Goal: Task Accomplishment & Management: Use online tool/utility

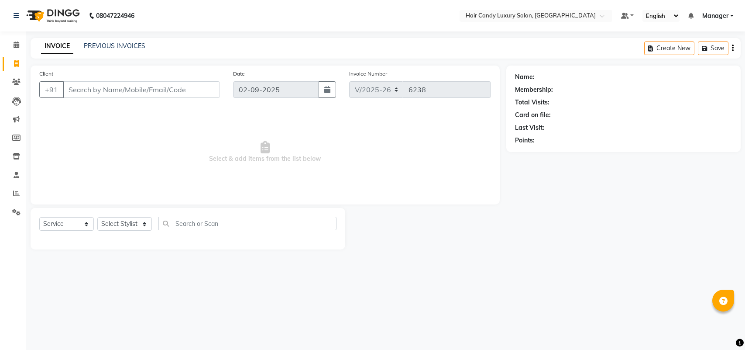
select select "6645"
select select "service"
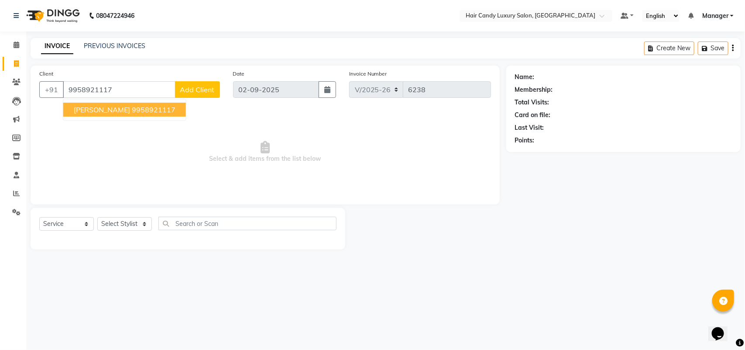
type input "9958921117"
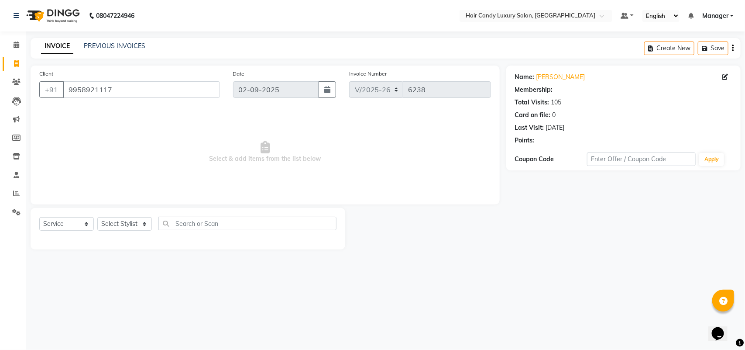
select select "2: Object"
click at [110, 227] on select "Select Stylist Aman ANKIT MANAGER [PERSON_NAME] [PERSON_NAME] Danish [PERSON_NA…" at bounding box center [124, 224] width 55 height 14
select select "51791"
click at [97, 217] on select "Select Stylist Aman ANKIT MANAGER [PERSON_NAME] [PERSON_NAME] Danish [PERSON_NA…" at bounding box center [124, 224] width 55 height 14
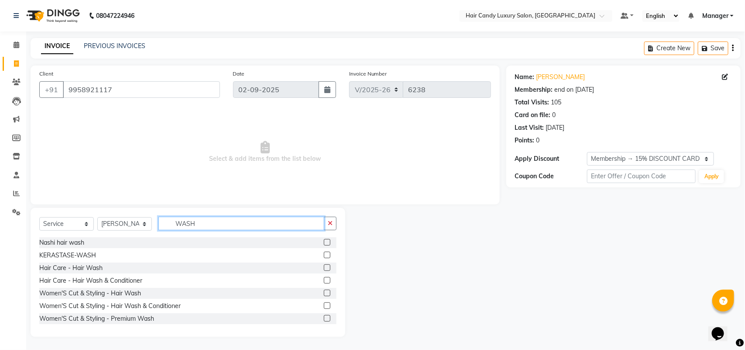
type input "WASH"
click at [324, 240] on label at bounding box center [327, 242] width 7 height 7
click at [324, 240] on input "checkbox" at bounding box center [327, 243] width 6 height 6
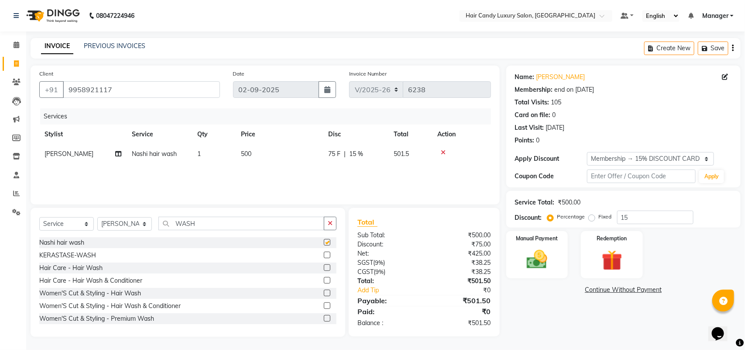
checkbox input "false"
click at [670, 216] on input "15" at bounding box center [655, 217] width 76 height 14
type input "15.254"
click at [552, 243] on div "Manual Payment" at bounding box center [537, 254] width 65 height 49
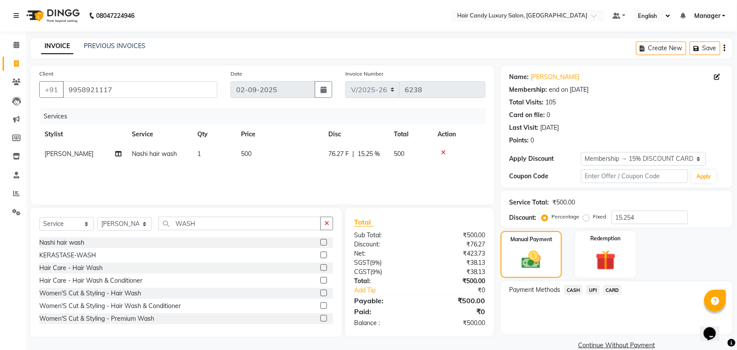
click at [571, 291] on span "CASH" at bounding box center [573, 290] width 19 height 10
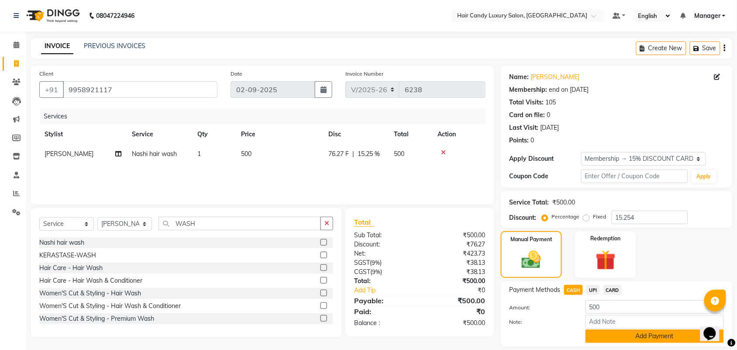
click at [599, 334] on button "Add Payment" at bounding box center [654, 336] width 138 height 14
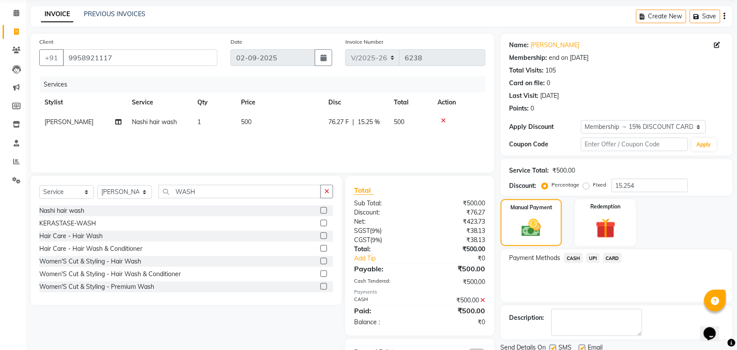
scroll to position [65, 0]
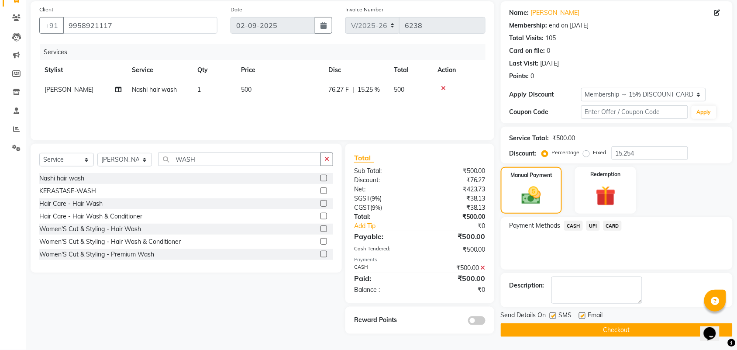
click at [507, 325] on button "Checkout" at bounding box center [617, 330] width 232 height 14
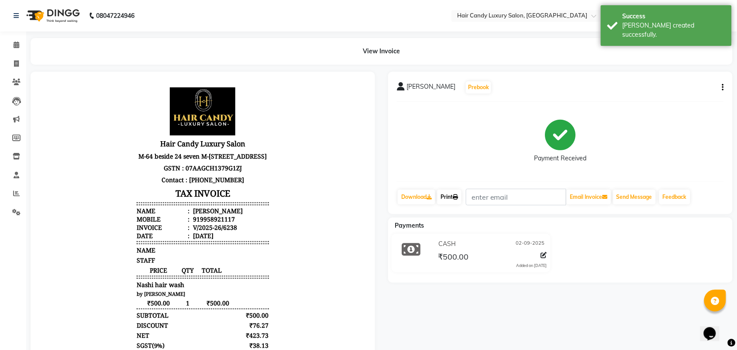
click at [452, 199] on link "Print" at bounding box center [449, 196] width 24 height 15
click at [7, 60] on link "Invoice" at bounding box center [13, 64] width 21 height 14
select select "service"
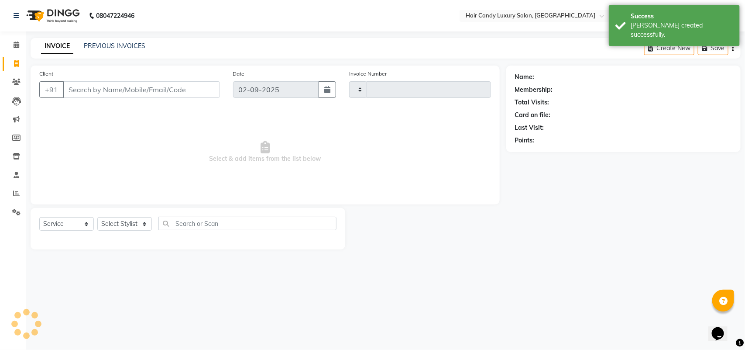
type input "6239"
select select "6645"
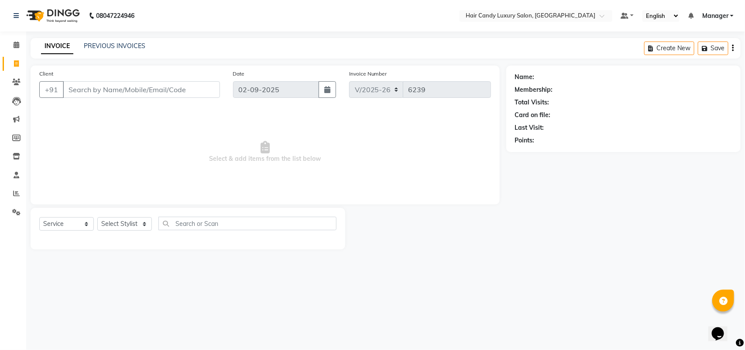
click at [361, 124] on span "Select & add items from the list below" at bounding box center [265, 151] width 452 height 87
click at [139, 93] on input "Client" at bounding box center [141, 89] width 157 height 17
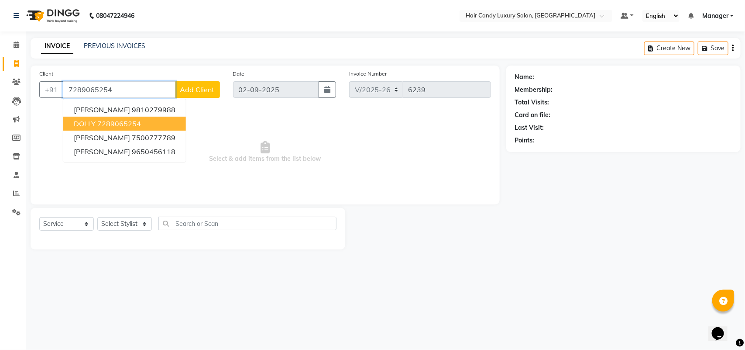
type input "7289065254"
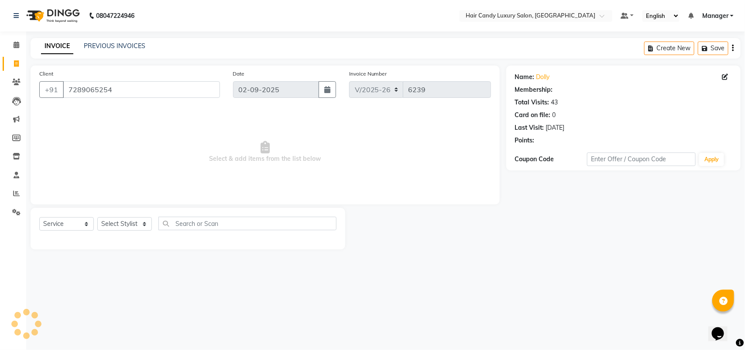
select select "1: Object"
click at [121, 212] on div "Select Service Product Membership Package Voucher Prepaid Gift Card Select Styl…" at bounding box center [188, 228] width 315 height 41
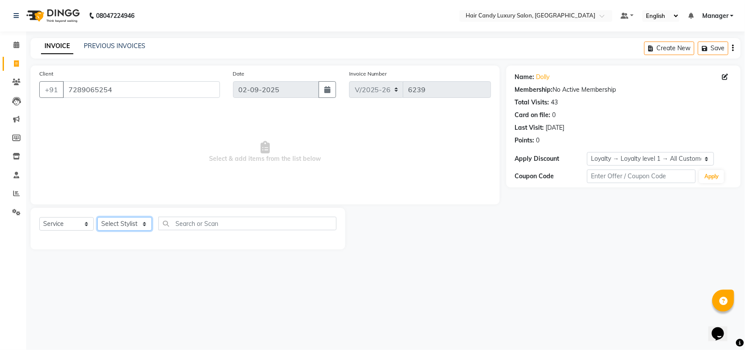
click at [121, 219] on select "Select Stylist Aman ANKIT MANAGER [PERSON_NAME] [PERSON_NAME] Danish [PERSON_NA…" at bounding box center [124, 224] width 55 height 14
select select "51784"
click at [97, 217] on select "Select Stylist Aman ANKIT MANAGER [PERSON_NAME] [PERSON_NAME] Danish [PERSON_NA…" at bounding box center [124, 224] width 55 height 14
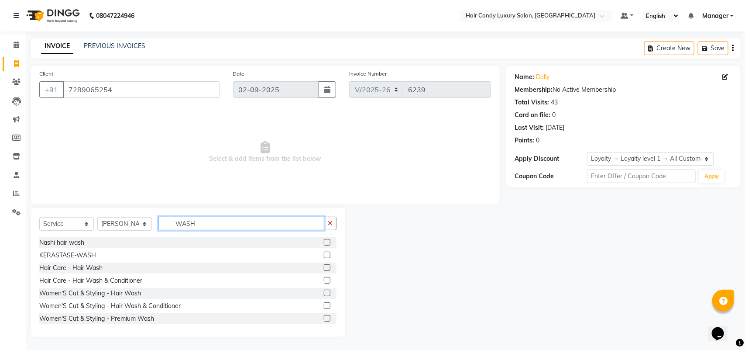
type input "WASH"
click at [324, 240] on label at bounding box center [327, 242] width 7 height 7
click at [324, 240] on input "checkbox" at bounding box center [327, 243] width 6 height 6
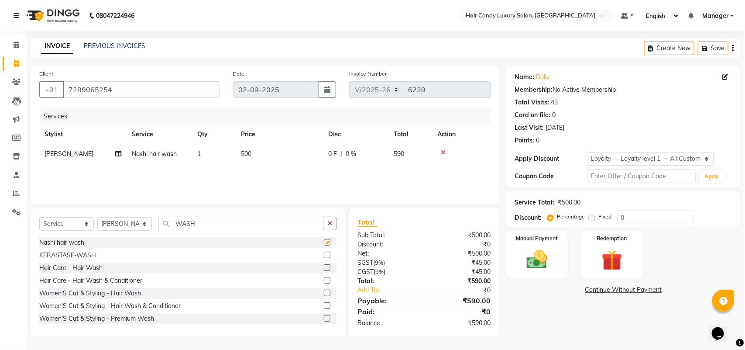
checkbox input "false"
click at [119, 225] on select "Select Stylist Aman ANKIT MANAGER [PERSON_NAME] [PERSON_NAME] Danish [PERSON_NA…" at bounding box center [124, 224] width 55 height 14
select select "62981"
click at [97, 217] on select "Select Stylist Aman ANKIT MANAGER [PERSON_NAME] [PERSON_NAME] Danish [PERSON_NA…" at bounding box center [124, 224] width 55 height 14
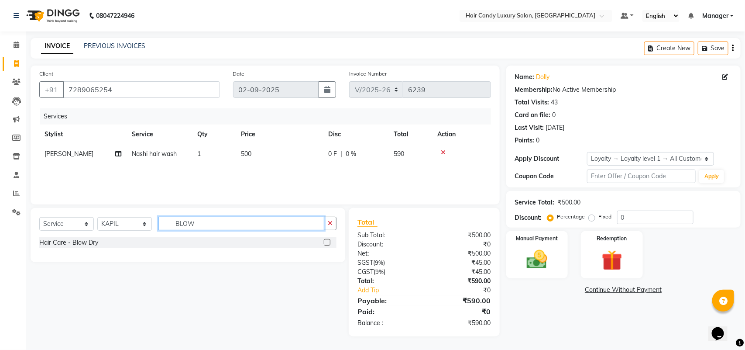
type input "BLOW"
click at [328, 241] on label at bounding box center [327, 242] width 7 height 7
click at [328, 241] on input "checkbox" at bounding box center [327, 243] width 6 height 6
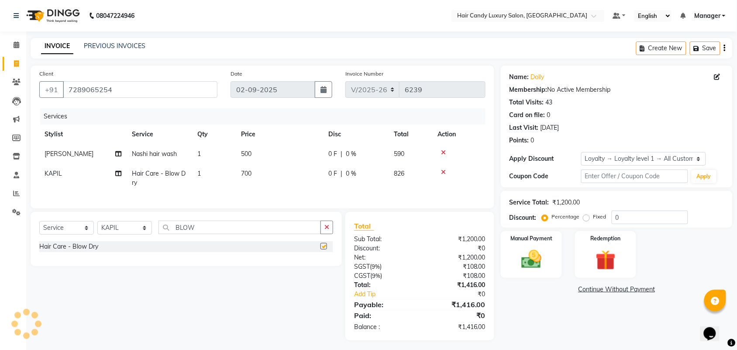
checkbox input "false"
click at [646, 160] on select "Select Loyalty → Loyalty level 1 → All Customers" at bounding box center [643, 159] width 125 height 14
select select "0:"
click at [581, 152] on select "Select Loyalty → Loyalty level 1 → All Customers" at bounding box center [643, 159] width 125 height 14
click at [644, 219] on input "0" at bounding box center [649, 217] width 76 height 14
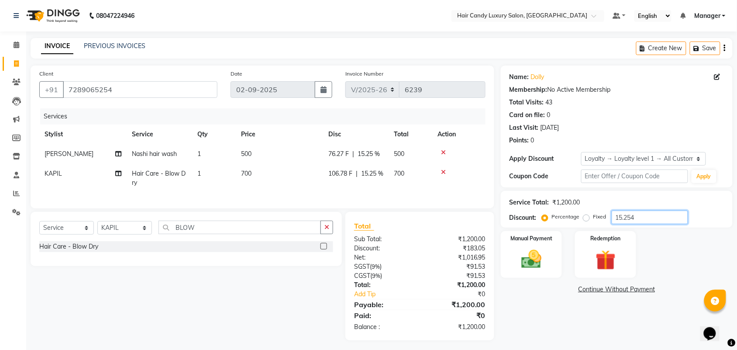
type input "15.254"
click at [442, 170] on icon at bounding box center [443, 172] width 5 height 6
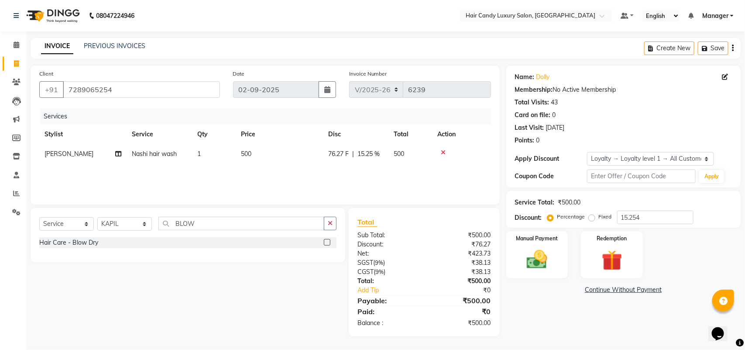
click at [151, 153] on span "Nashi hair wash" at bounding box center [154, 154] width 45 height 8
select select "51784"
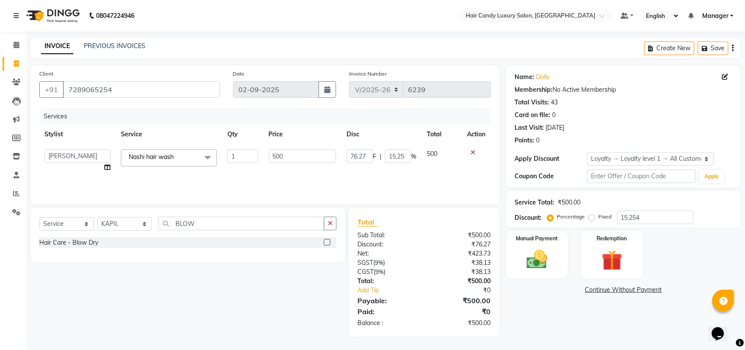
click at [152, 160] on span "Nashi hair wash" at bounding box center [151, 157] width 45 height 8
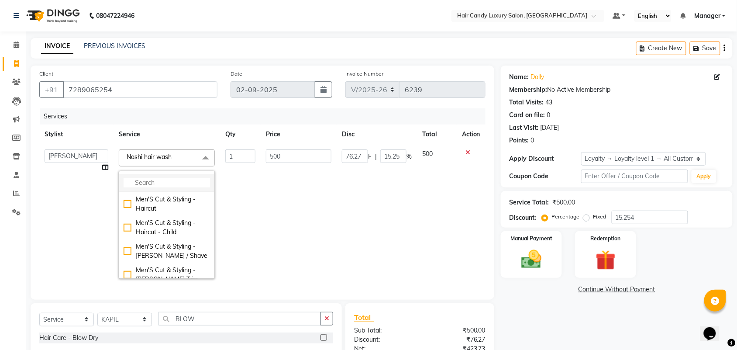
click at [147, 180] on input "multiselect-search" at bounding box center [166, 182] width 86 height 9
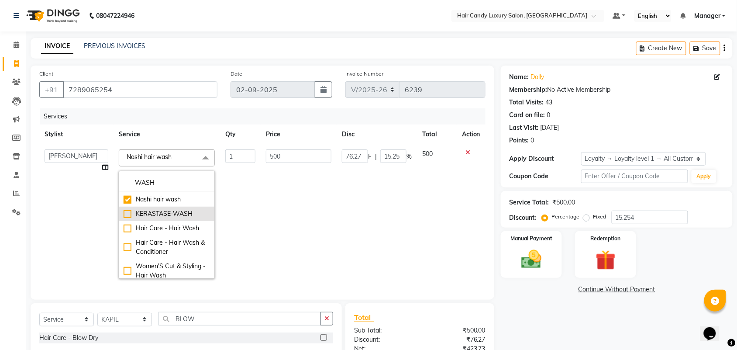
type input "WASH"
click at [145, 209] on div "KERASTASE-WASH" at bounding box center [166, 213] width 86 height 9
checkbox input "false"
checkbox input "true"
type input "600"
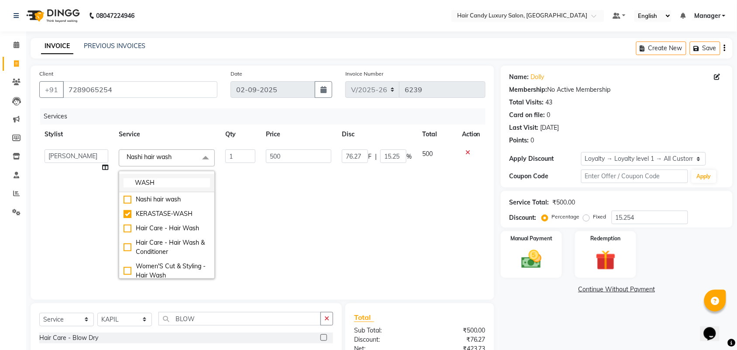
type input "91.52"
click at [178, 121] on div "Services" at bounding box center [266, 116] width 452 height 16
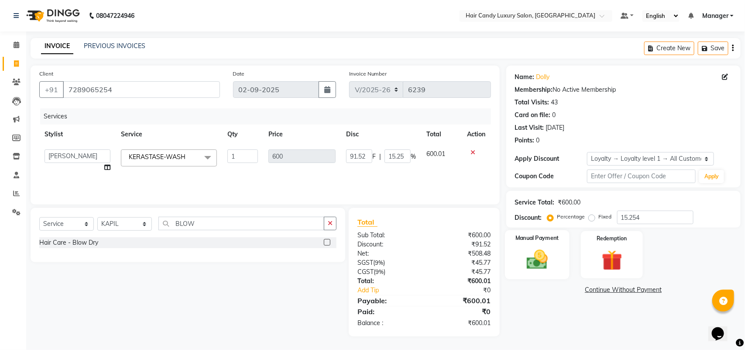
click at [536, 256] on img at bounding box center [537, 259] width 34 height 24
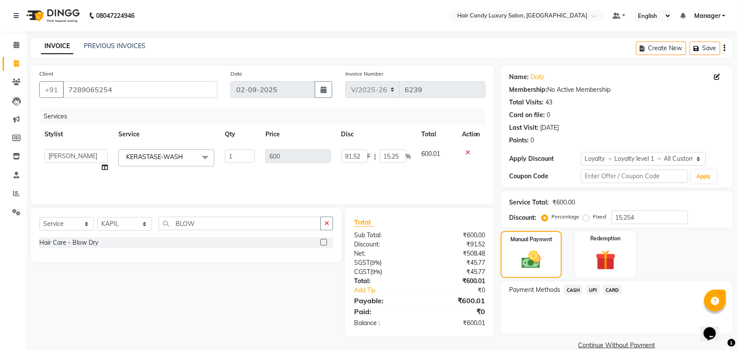
click at [593, 284] on div "Payment Methods CASH UPI CARD" at bounding box center [617, 307] width 232 height 52
click at [593, 287] on span "UPI" at bounding box center [593, 290] width 14 height 10
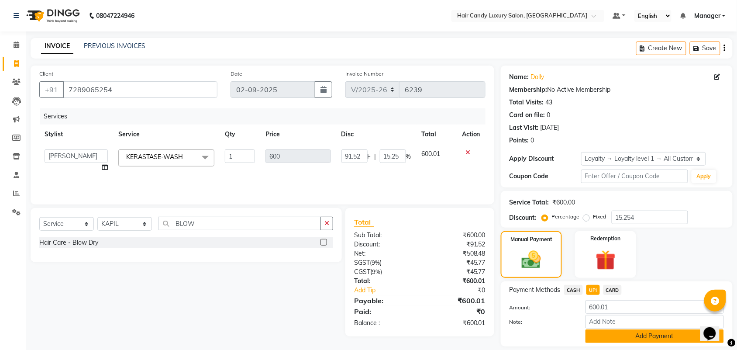
click at [603, 334] on button "Add Payment" at bounding box center [654, 336] width 138 height 14
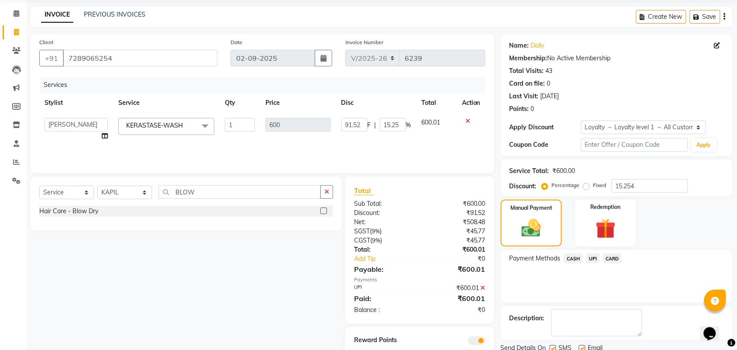
scroll to position [65, 0]
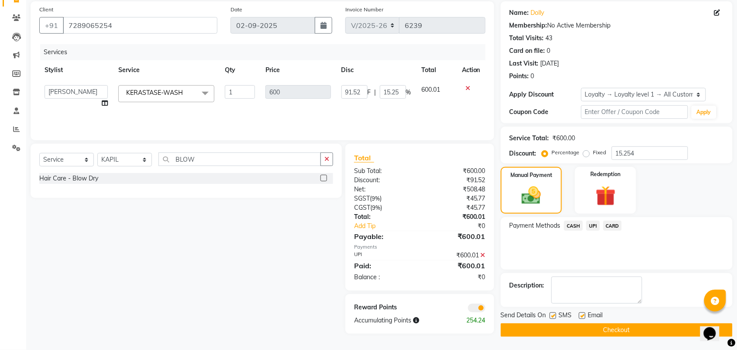
click at [481, 304] on span at bounding box center [476, 307] width 17 height 9
click at [485, 309] on input "checkbox" at bounding box center [485, 309] width 0 height 0
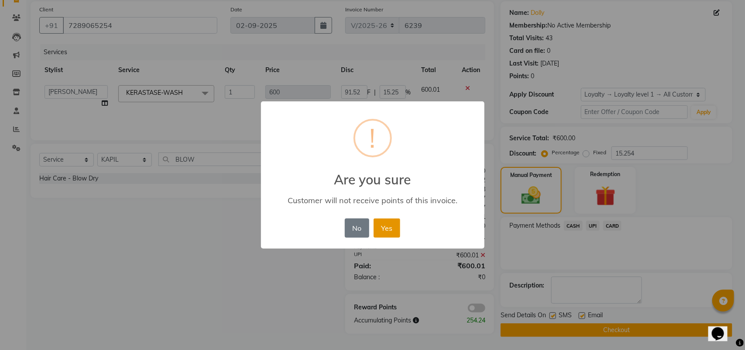
click at [384, 229] on button "Yes" at bounding box center [387, 227] width 27 height 19
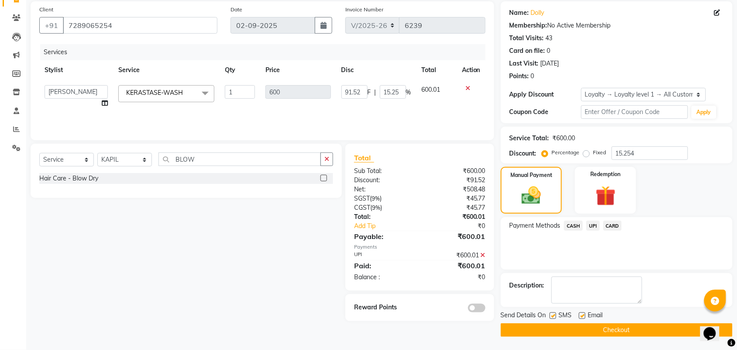
click at [483, 254] on icon at bounding box center [482, 255] width 5 height 6
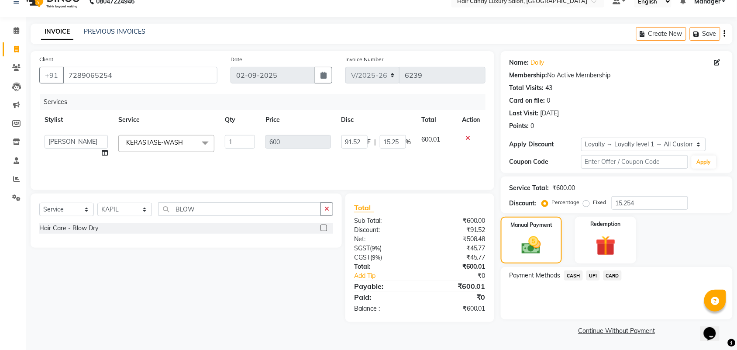
click at [570, 276] on span "CASH" at bounding box center [573, 275] width 19 height 10
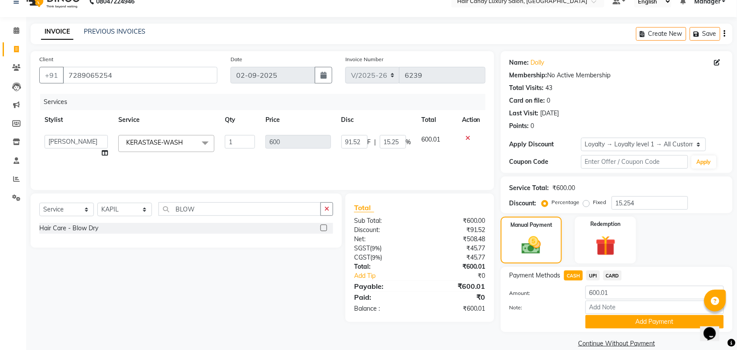
scroll to position [27, 0]
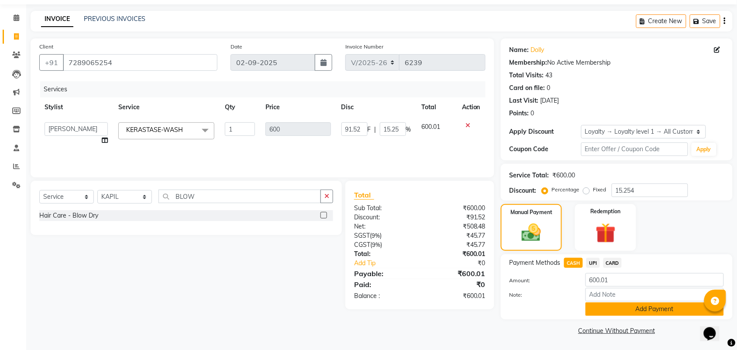
click at [599, 313] on button "Add Payment" at bounding box center [654, 309] width 138 height 14
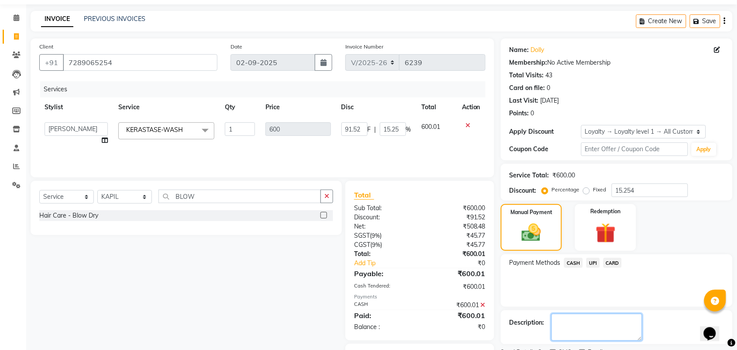
click at [599, 313] on textarea at bounding box center [596, 326] width 91 height 27
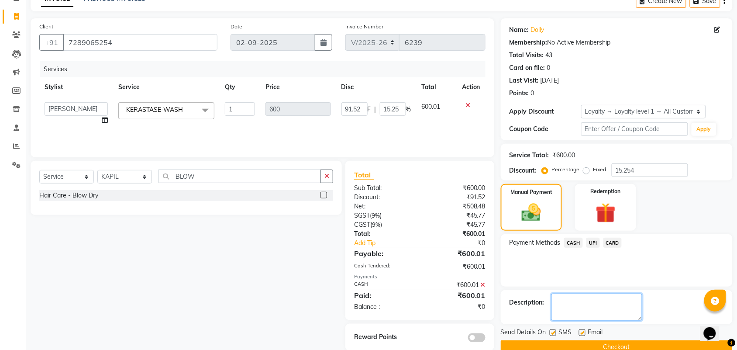
scroll to position [65, 0]
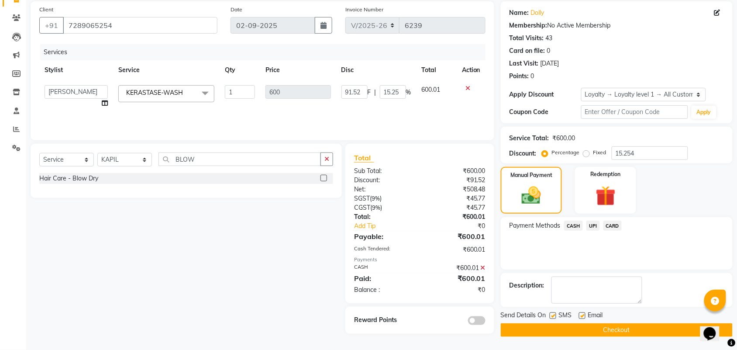
click at [574, 333] on button "Checkout" at bounding box center [617, 330] width 232 height 14
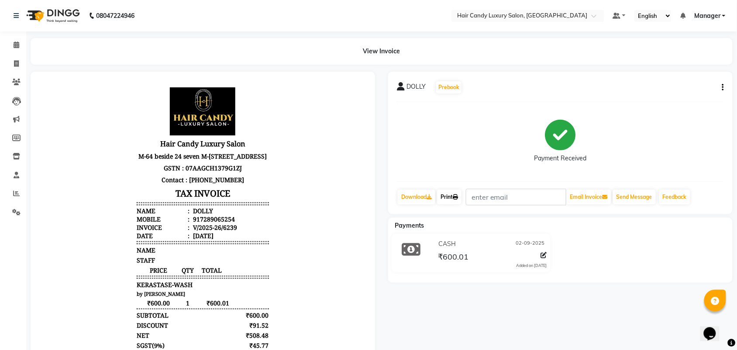
click at [452, 204] on link "Print" at bounding box center [449, 196] width 24 height 15
click at [12, 63] on span at bounding box center [16, 64] width 15 height 10
select select "service"
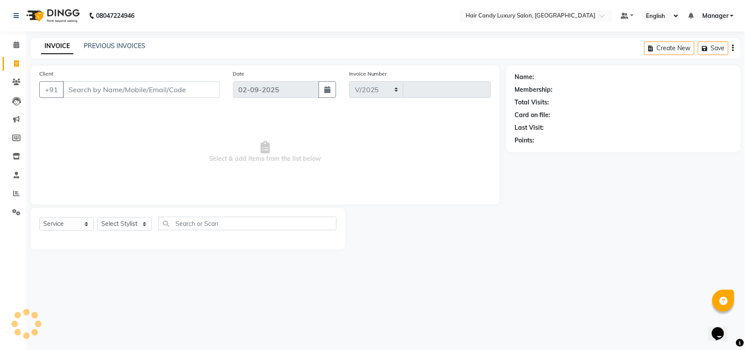
select select "6645"
type input "6240"
